Goal: Information Seeking & Learning: Learn about a topic

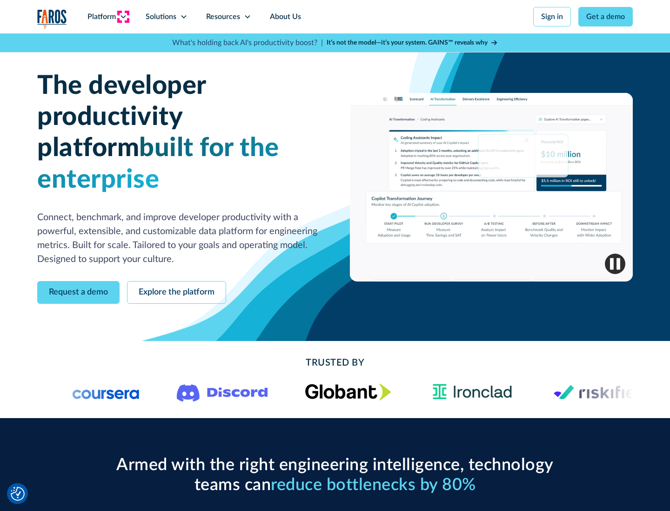
click at [123, 17] on icon at bounding box center [123, 16] width 7 height 7
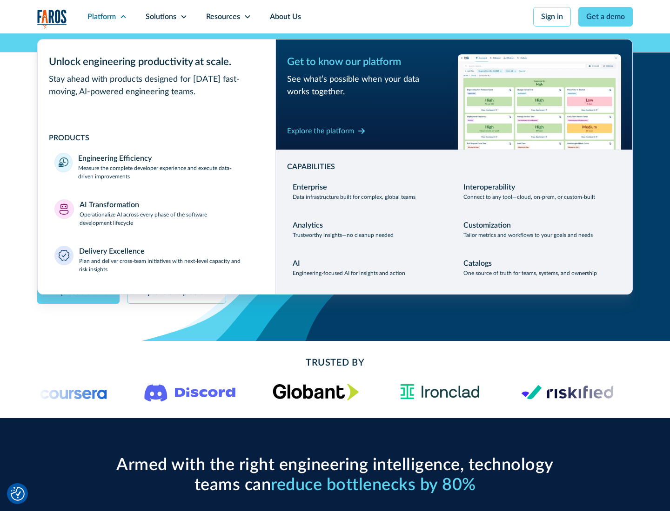
click at [168, 172] on p "Measure the complete developer experience and execute data-driven improvements" at bounding box center [168, 172] width 180 height 17
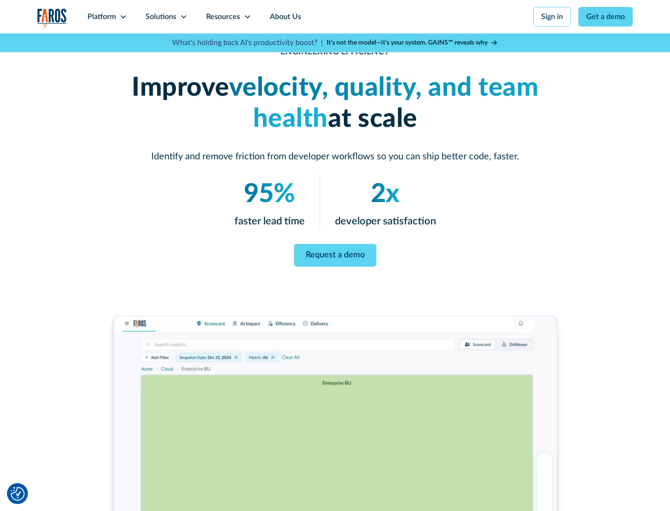
click at [335, 254] on link "Request a demo" at bounding box center [335, 255] width 82 height 23
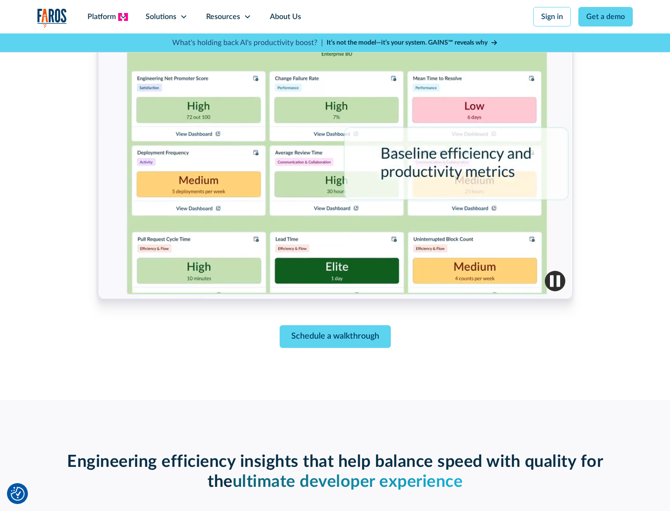
scroll to position [2082, 0]
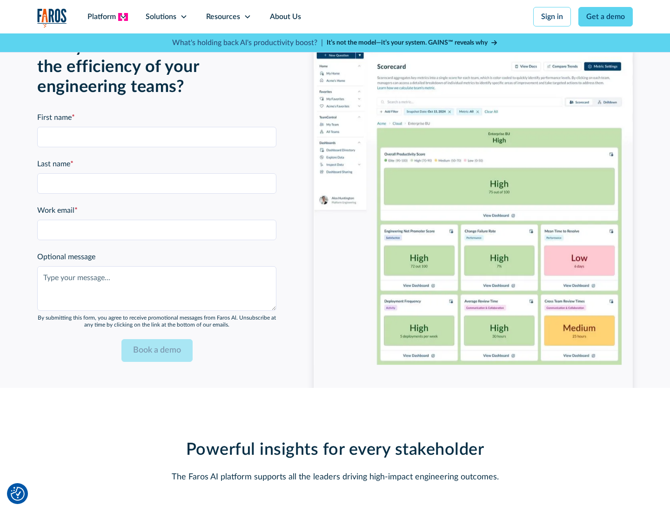
click at [123, 17] on icon at bounding box center [123, 16] width 7 height 7
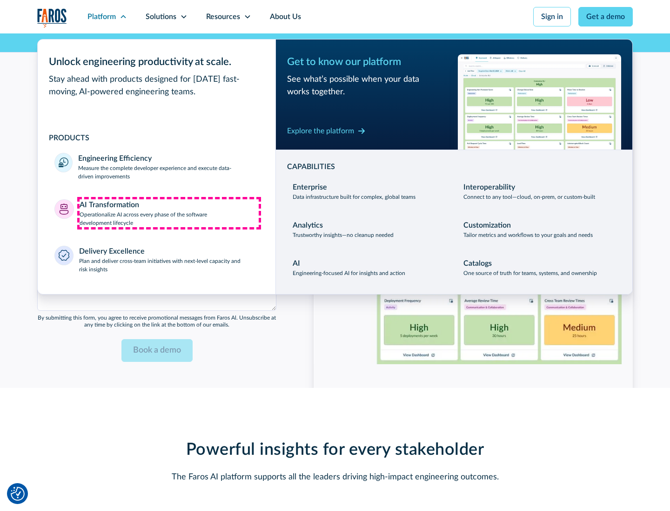
click at [169, 213] on p "Operationalize AI across every phase of the software development lifecycle" at bounding box center [169, 219] width 179 height 17
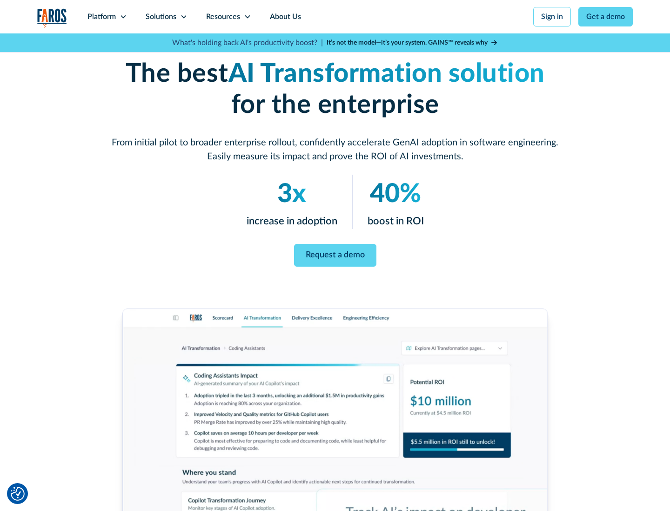
click at [335, 252] on link "Request a demo" at bounding box center [335, 255] width 82 height 23
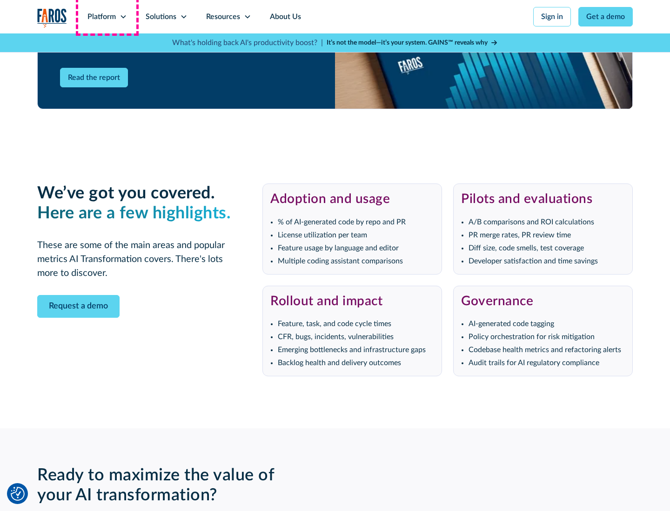
click at [107, 17] on div "Platform" at bounding box center [101, 16] width 28 height 11
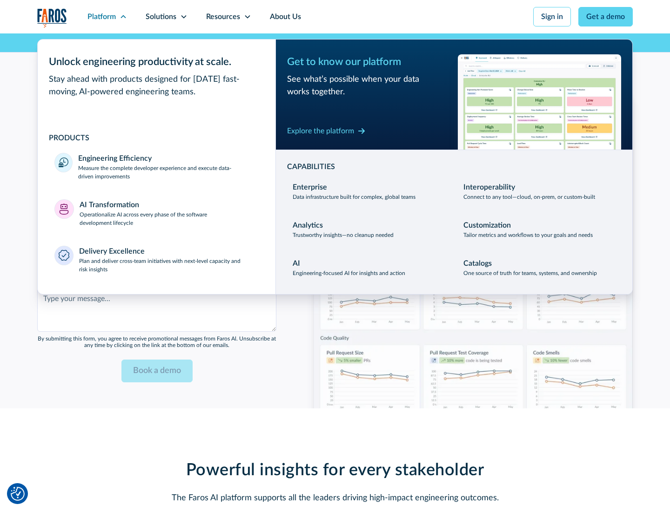
scroll to position [2264, 0]
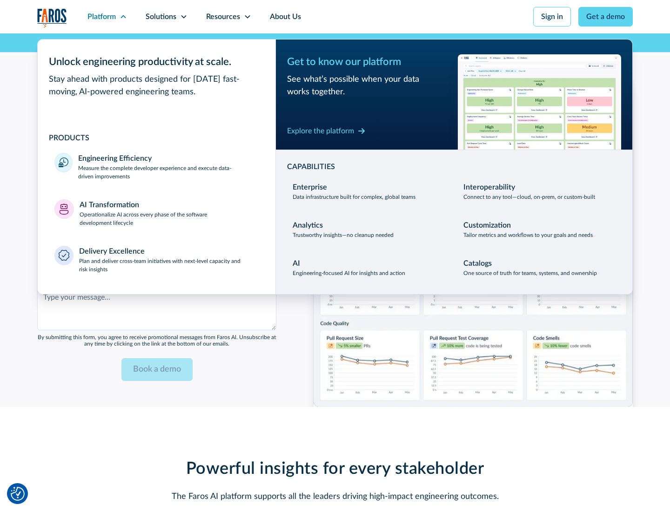
click at [320, 131] on div "Explore the platform" at bounding box center [320, 131] width 67 height 11
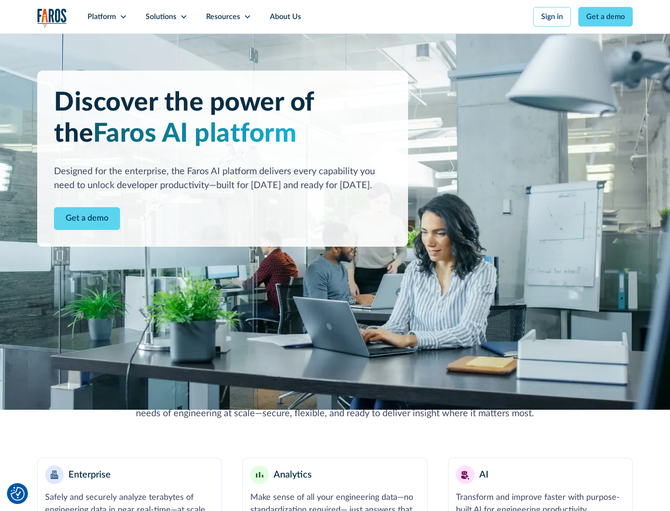
click at [87, 219] on link "Get a demo" at bounding box center [87, 218] width 66 height 23
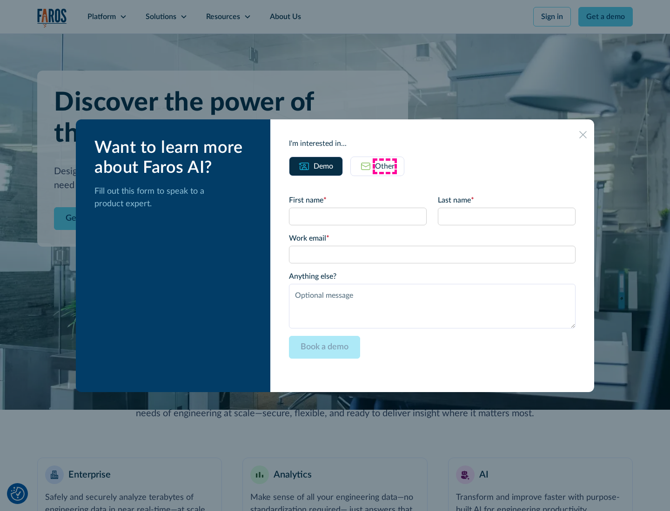
click at [385, 166] on div "Other" at bounding box center [385, 166] width 20 height 11
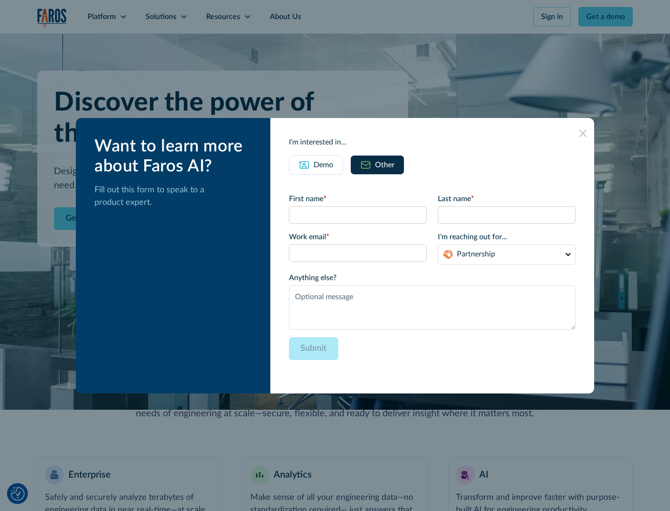
click at [323, 165] on div "Demo" at bounding box center [323, 164] width 20 height 11
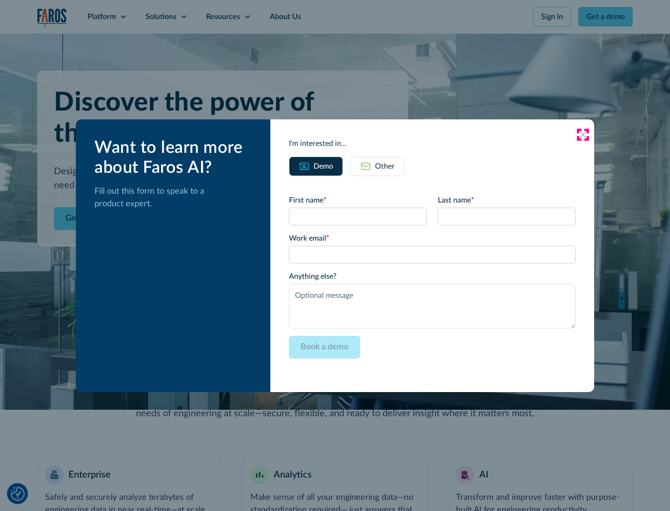
click at [583, 134] on icon at bounding box center [582, 134] width 7 height 7
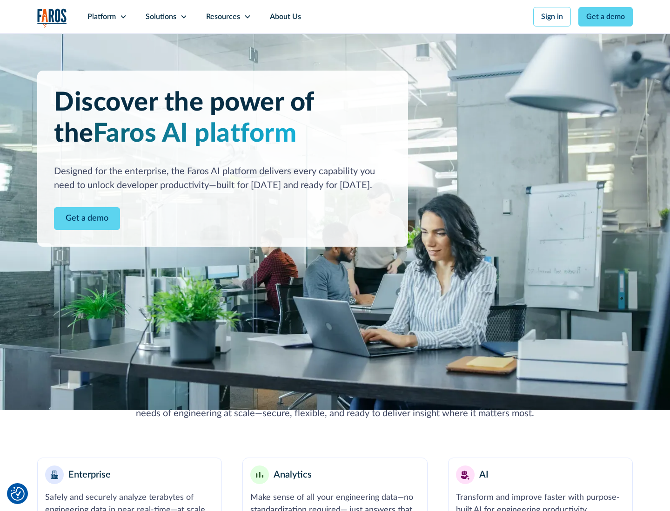
click at [123, 17] on icon at bounding box center [123, 16] width 7 height 7
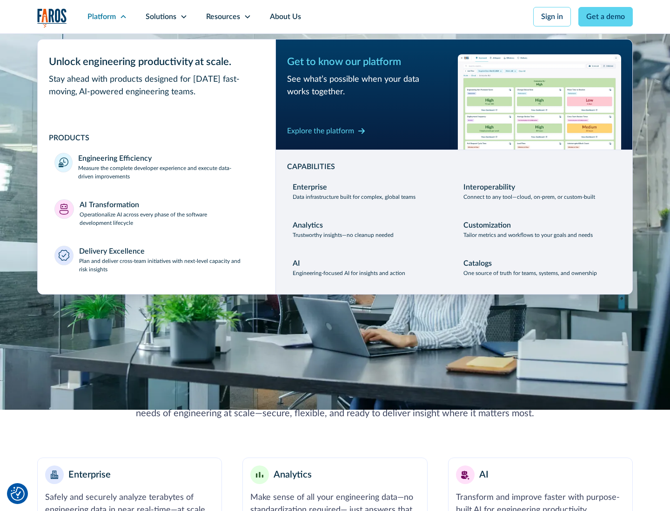
click at [168, 265] on p "Plan and deliver cross-team initiatives with next-level capacity and risk insig…" at bounding box center [169, 265] width 180 height 17
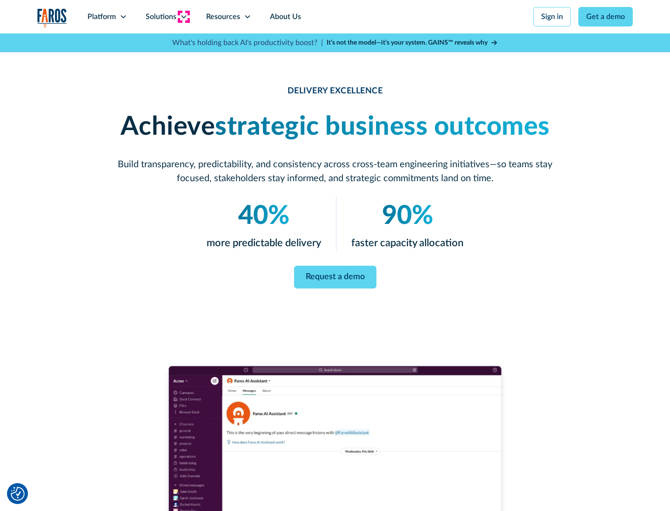
click at [183, 17] on icon at bounding box center [183, 16] width 7 height 7
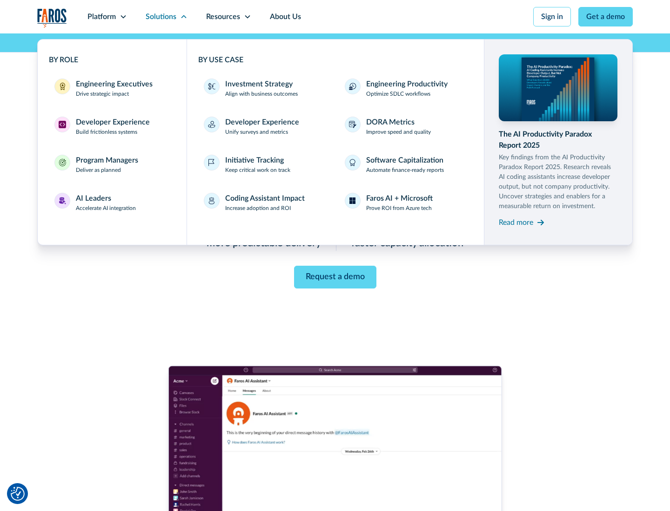
click at [112, 88] on div "Engineering Executives" at bounding box center [114, 84] width 77 height 11
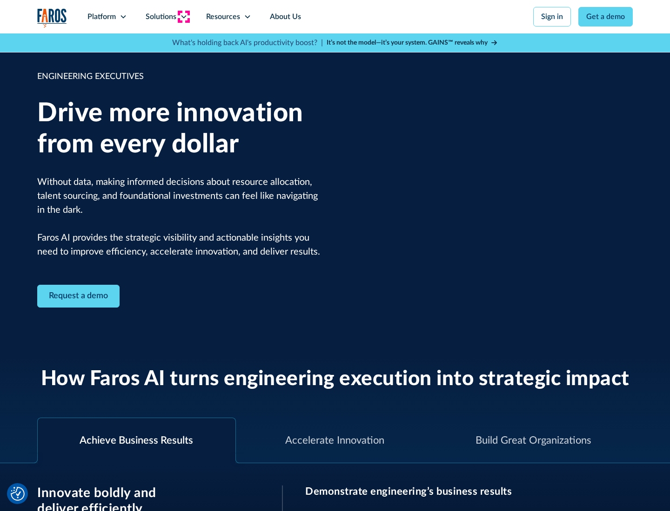
click at [183, 17] on icon at bounding box center [183, 16] width 7 height 7
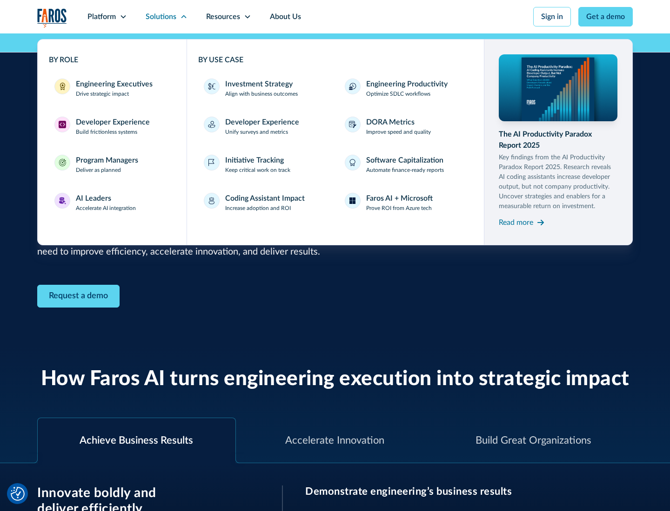
click at [112, 122] on div "Developer Experience" at bounding box center [113, 122] width 74 height 11
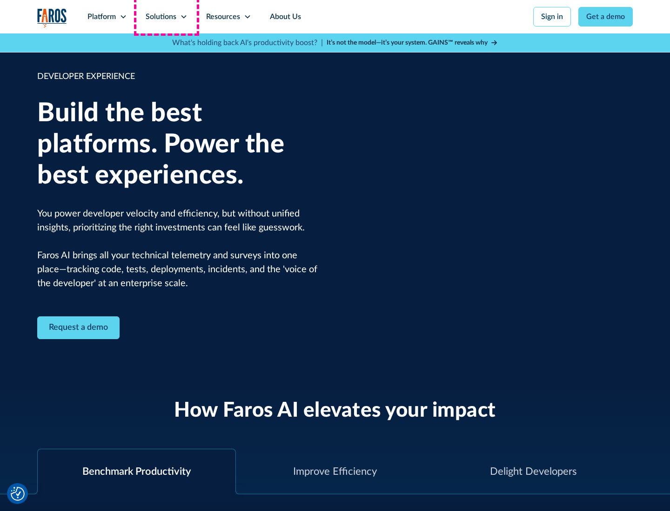
click at [166, 17] on div "Solutions" at bounding box center [161, 16] width 31 height 11
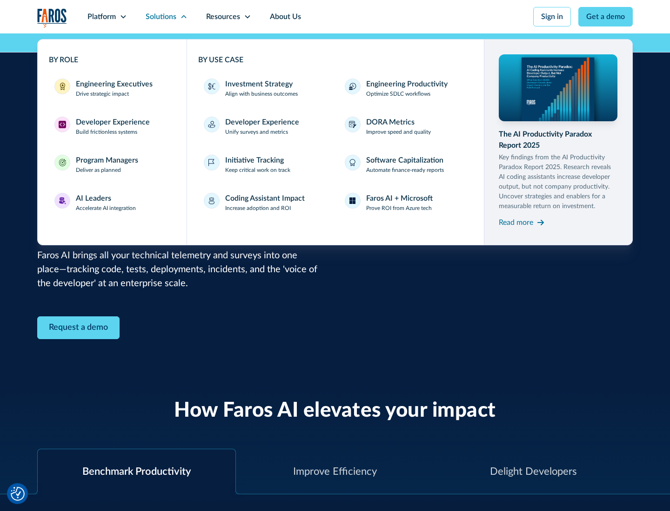
click at [106, 165] on div "Program Managers" at bounding box center [107, 160] width 62 height 11
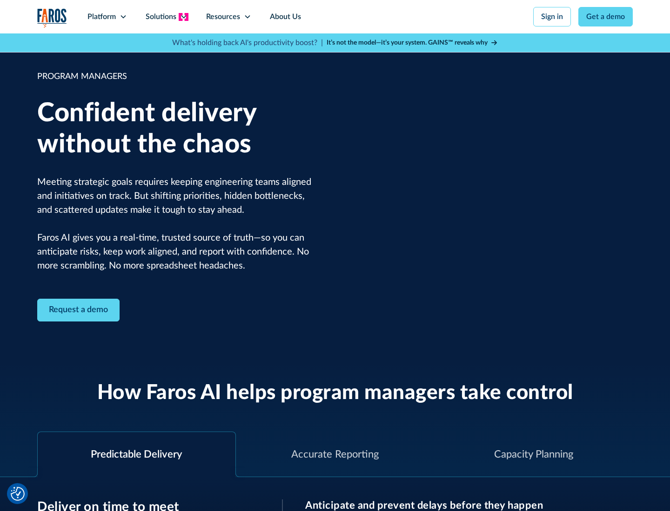
click at [183, 17] on icon at bounding box center [183, 16] width 7 height 7
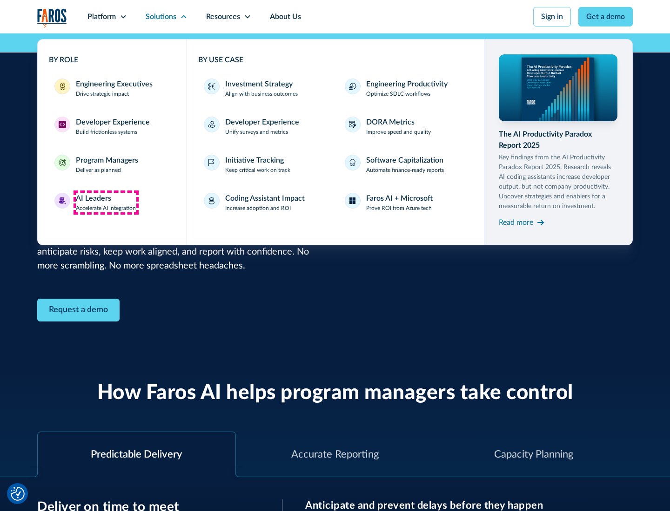
click at [106, 203] on div "AI Leaders" at bounding box center [93, 198] width 35 height 11
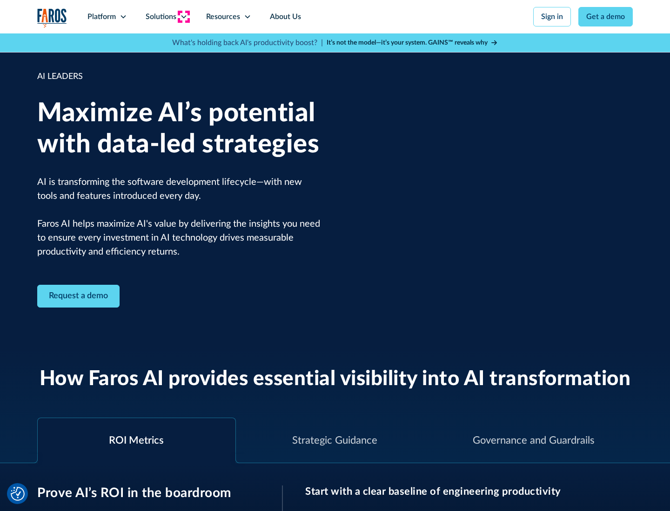
click at [183, 17] on icon at bounding box center [183, 16] width 7 height 7
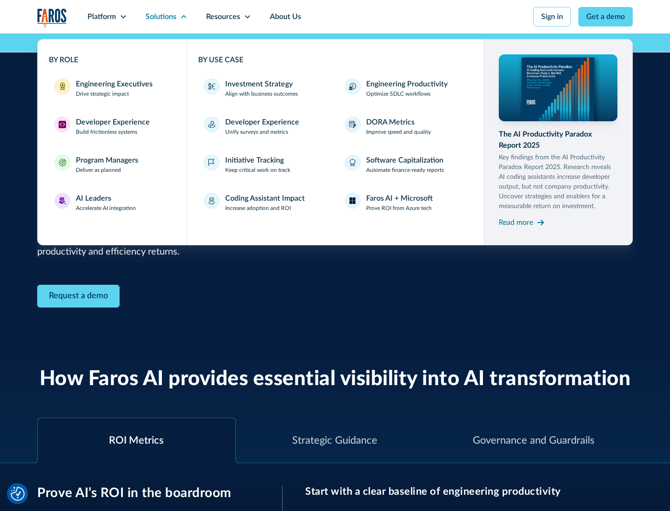
click at [258, 84] on div "Investment Strategy" at bounding box center [258, 84] width 67 height 11
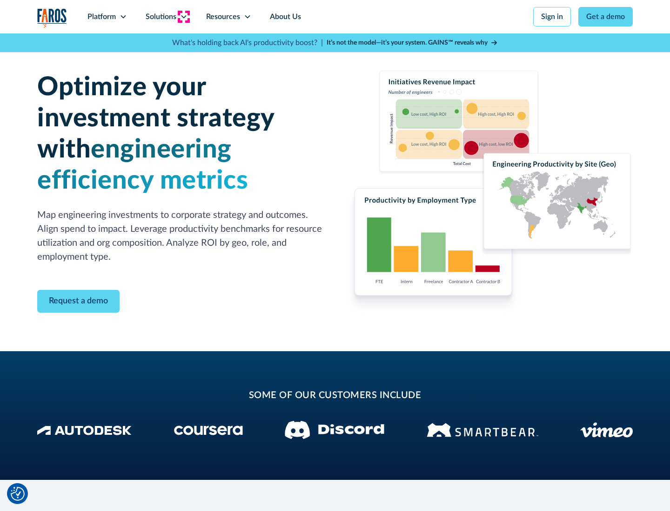
click at [183, 17] on icon at bounding box center [183, 16] width 7 height 7
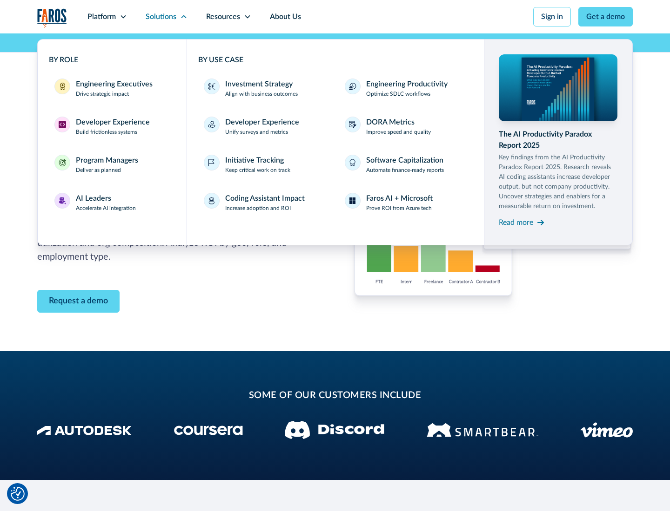
click at [398, 208] on p "Prove ROI from Azure tech" at bounding box center [399, 208] width 66 height 8
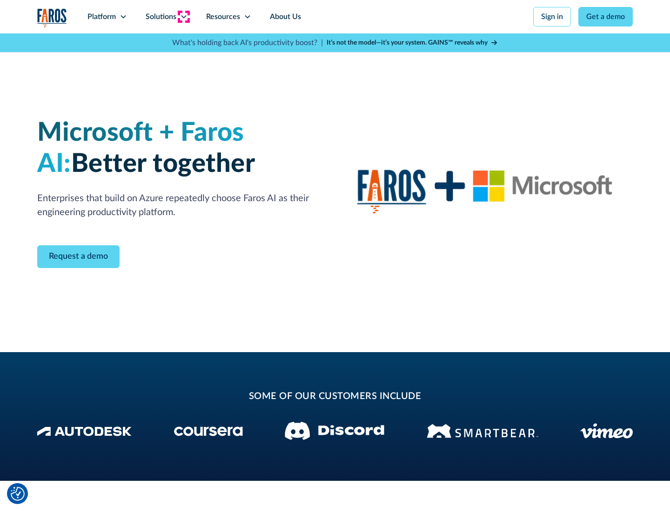
click at [183, 17] on icon at bounding box center [183, 16] width 7 height 7
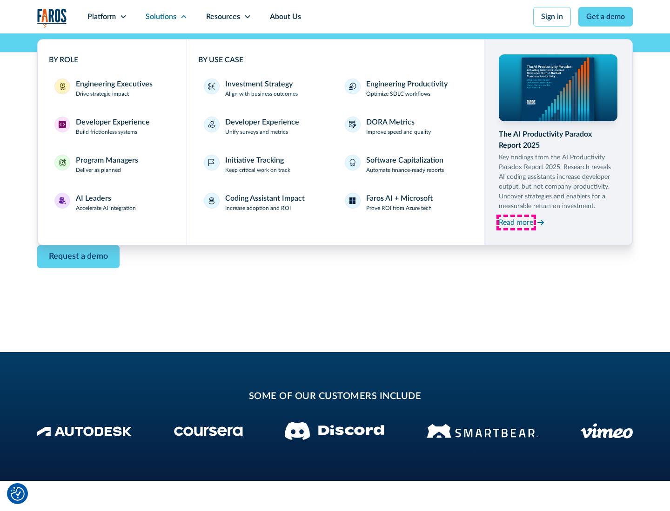
click at [516, 222] on div "Read more" at bounding box center [515, 222] width 34 height 11
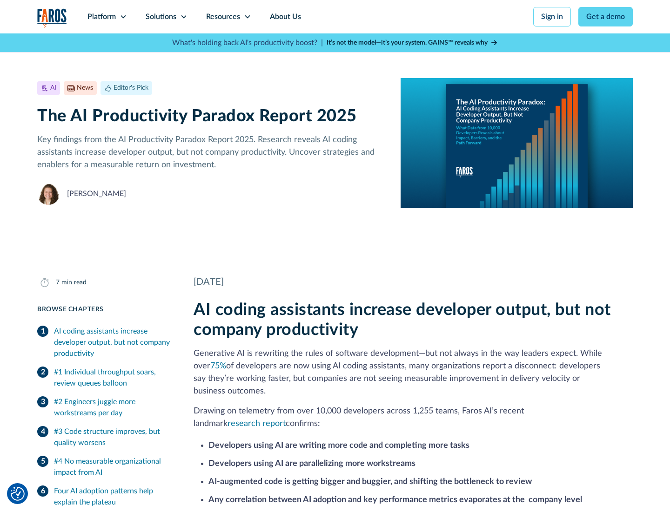
click at [246, 17] on icon at bounding box center [247, 16] width 7 height 7
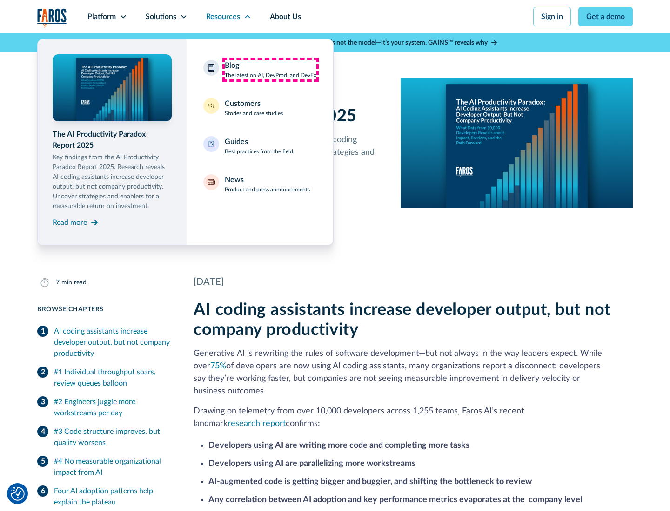
click at [270, 70] on div "Blog The latest on AI, DevProd, and DevEx" at bounding box center [271, 70] width 92 height 20
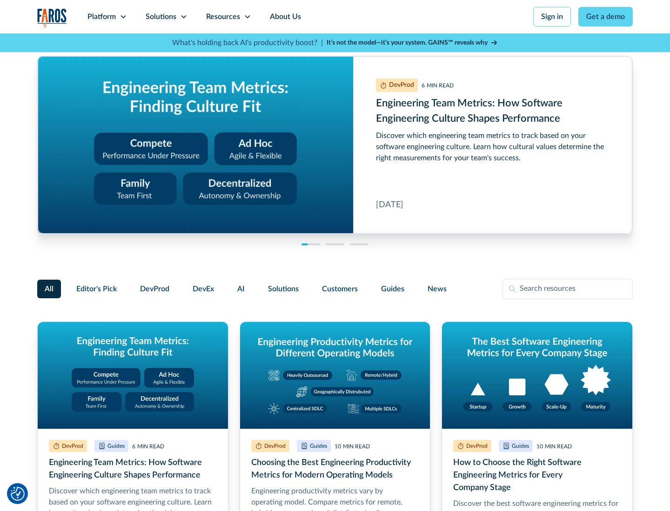
click at [605, 17] on link "Get a demo" at bounding box center [605, 17] width 54 height 20
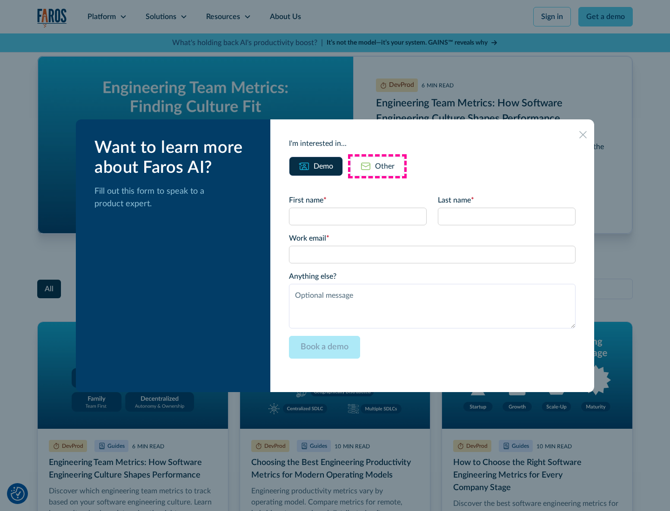
click at [377, 166] on div "Other" at bounding box center [385, 166] width 20 height 11
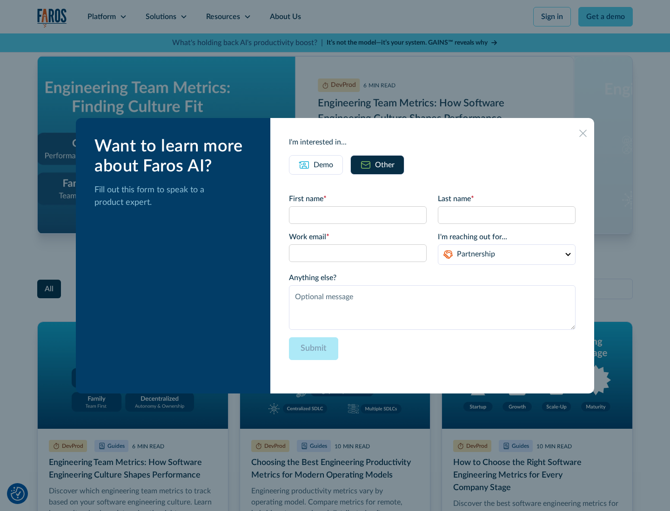
click at [583, 133] on icon at bounding box center [582, 133] width 7 height 7
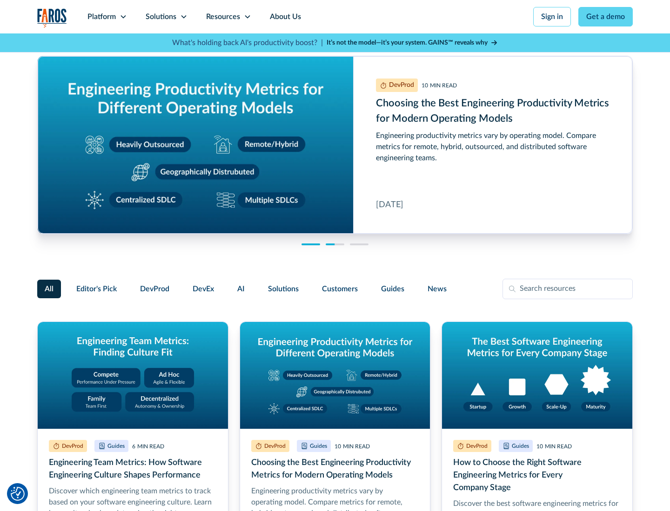
click at [284, 17] on link "About Us" at bounding box center [285, 16] width 50 height 33
